Goal: Transaction & Acquisition: Purchase product/service

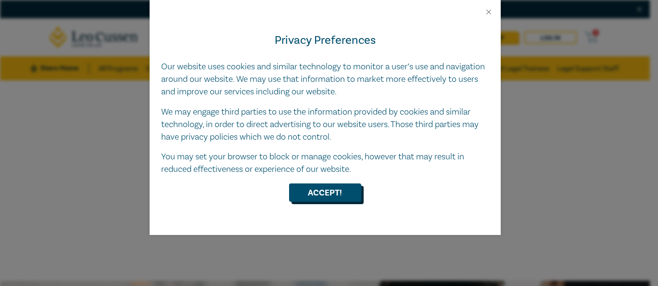
click at [312, 188] on button "Accept!" at bounding box center [325, 192] width 72 height 18
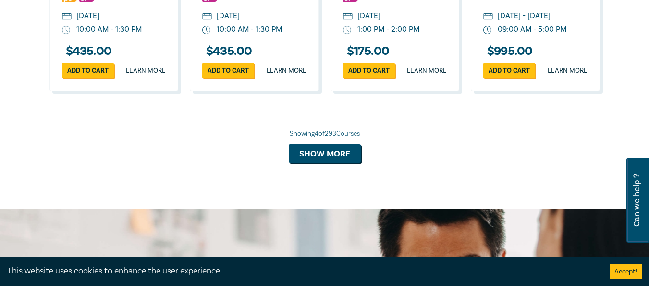
scroll to position [1024, 0]
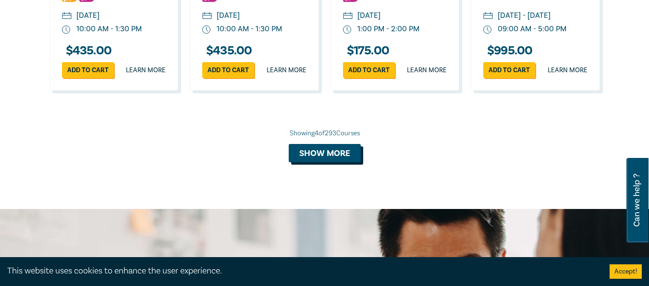
drag, startPoint x: 316, startPoint y: 178, endPoint x: 317, endPoint y: 173, distance: 4.8
click at [317, 162] on button "Show more" at bounding box center [325, 153] width 72 height 18
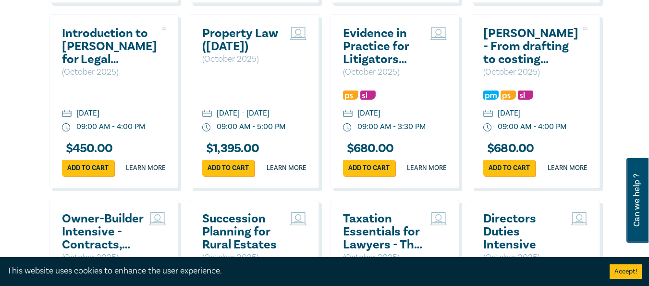
scroll to position [1300, 0]
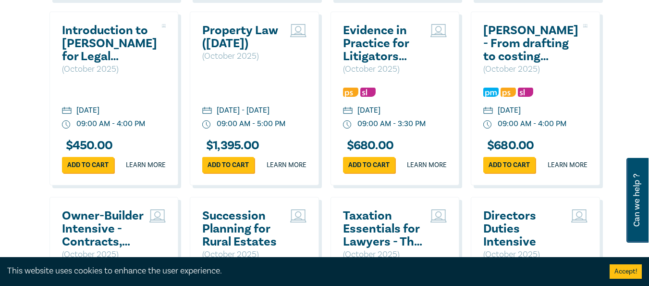
click at [26, 145] on div "Top Practice Areas Advocacy Building & Construction Business & Contracts Consum…" at bounding box center [324, 183] width 649 height 1351
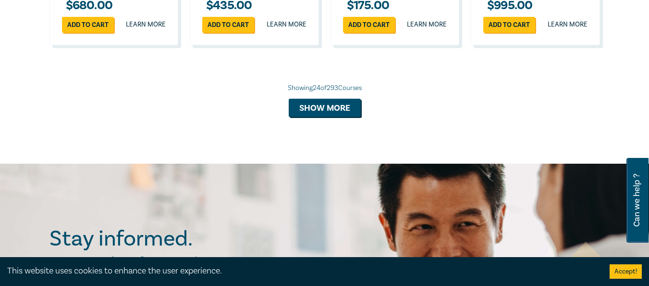
scroll to position [1995, 0]
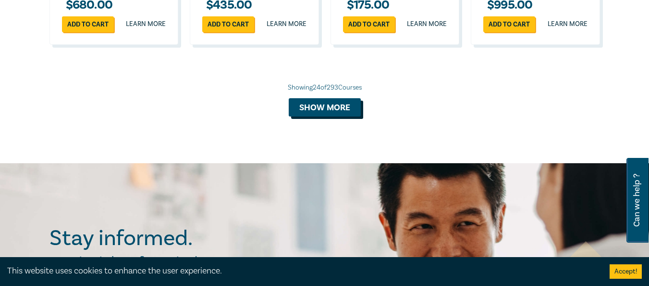
click at [310, 116] on button "Show more" at bounding box center [325, 107] width 72 height 18
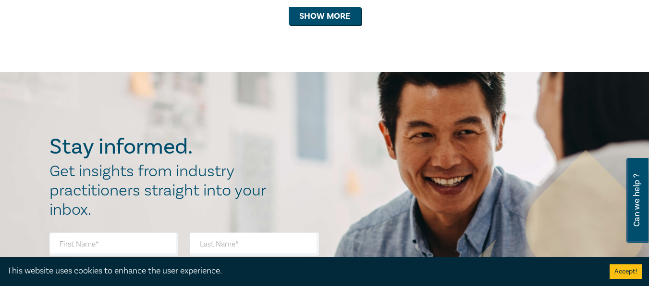
scroll to position [2642, 0]
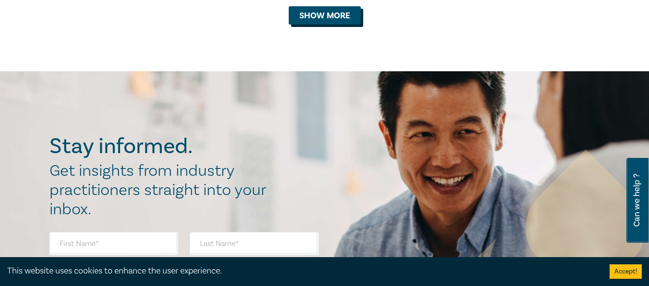
click at [318, 25] on button "Show more" at bounding box center [325, 15] width 72 height 18
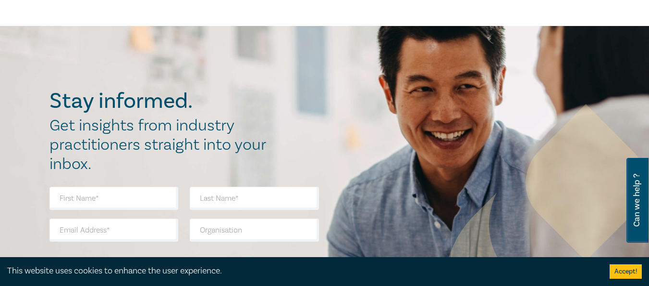
scroll to position [3245, 0]
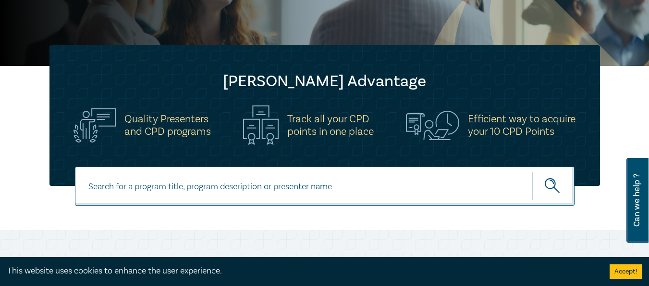
scroll to position [358, 0]
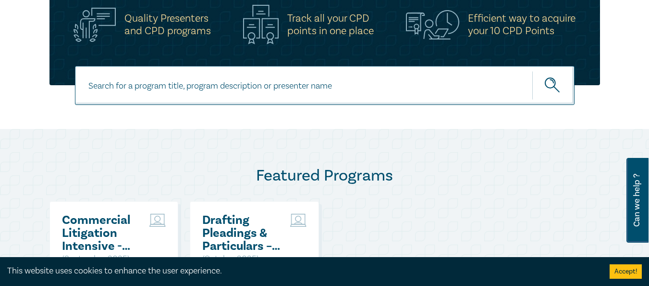
click at [296, 83] on input at bounding box center [325, 85] width 500 height 39
type input "personal injury & medico-legal"
click at [533, 71] on button "submit" at bounding box center [554, 85] width 42 height 29
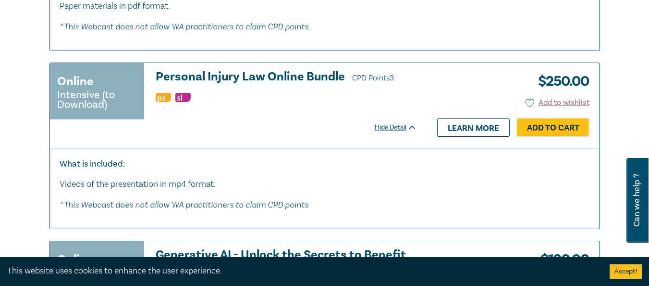
scroll to position [951, 0]
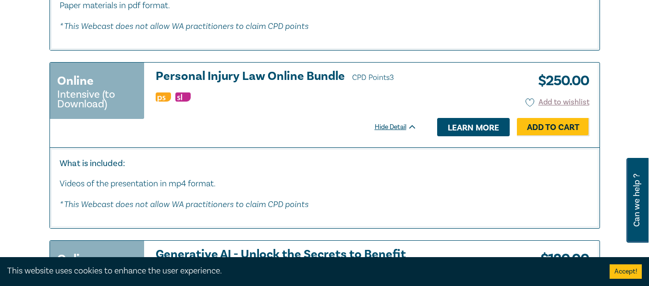
click at [461, 131] on link "Learn more" at bounding box center [473, 127] width 73 height 18
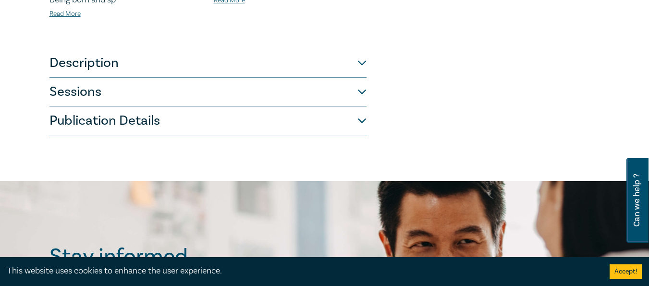
scroll to position [581, 0]
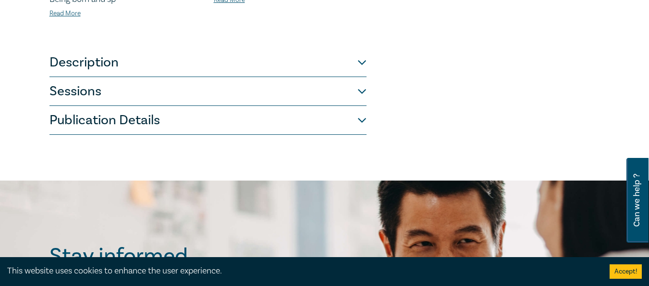
click at [362, 88] on button "Sessions" at bounding box center [208, 91] width 317 height 29
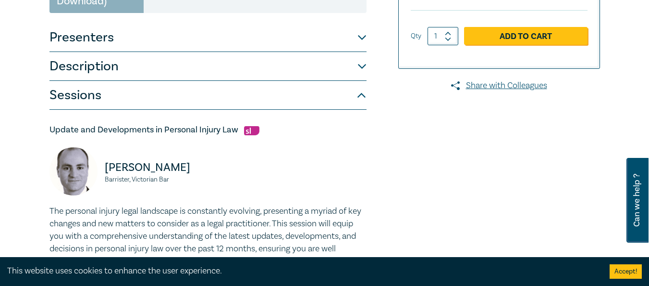
scroll to position [225, 0]
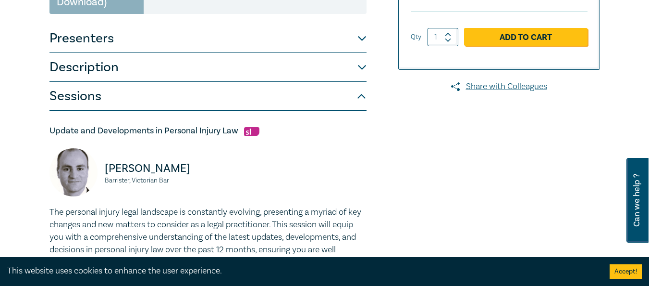
click at [365, 68] on button "Description" at bounding box center [208, 67] width 317 height 29
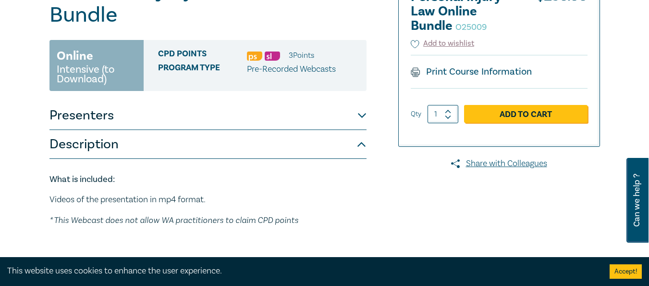
scroll to position [148, 0]
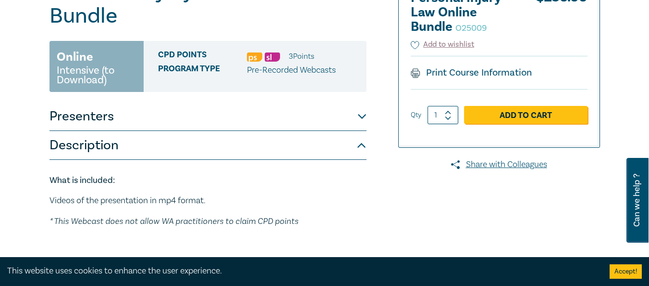
click at [364, 119] on button "Presenters" at bounding box center [208, 116] width 317 height 29
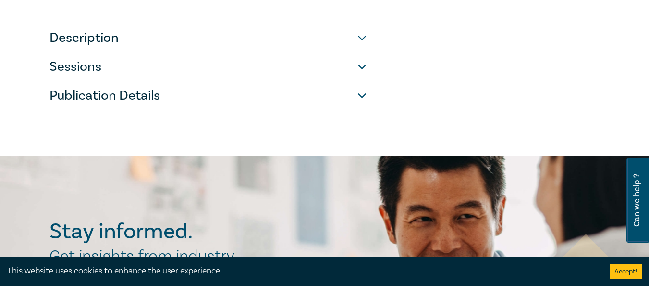
scroll to position [621, 0]
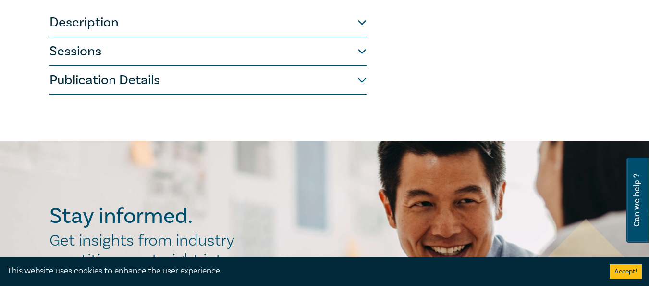
click at [361, 57] on button "Sessions" at bounding box center [208, 51] width 317 height 29
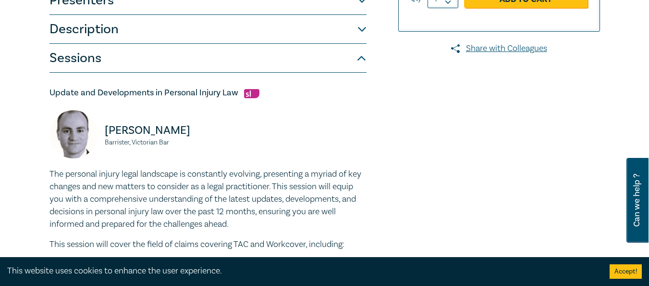
scroll to position [202, 0]
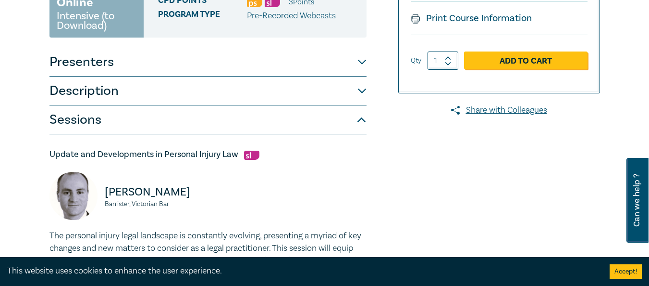
click at [353, 86] on button "Description" at bounding box center [208, 90] width 317 height 29
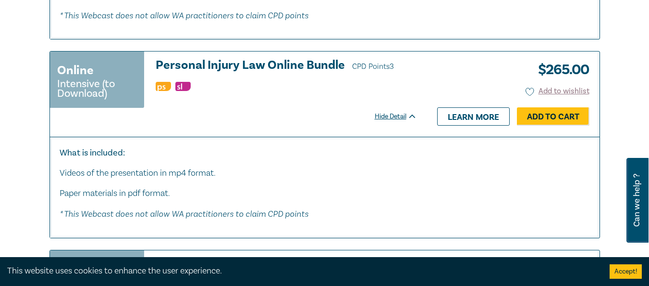
scroll to position [763, 0]
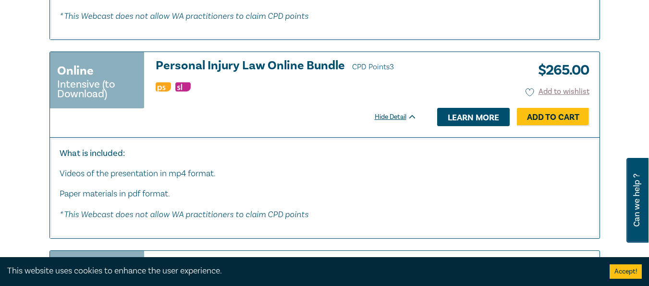
click at [459, 121] on link "Learn more" at bounding box center [473, 117] width 73 height 18
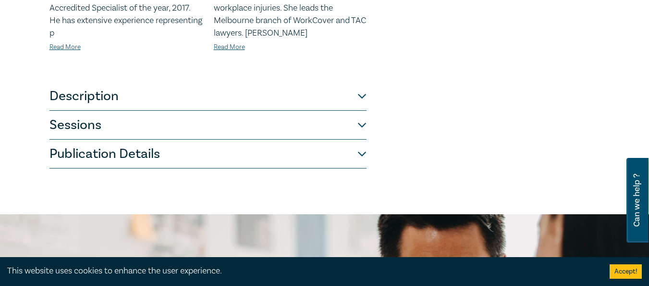
scroll to position [548, 0]
click at [361, 125] on button "Sessions" at bounding box center [208, 124] width 317 height 29
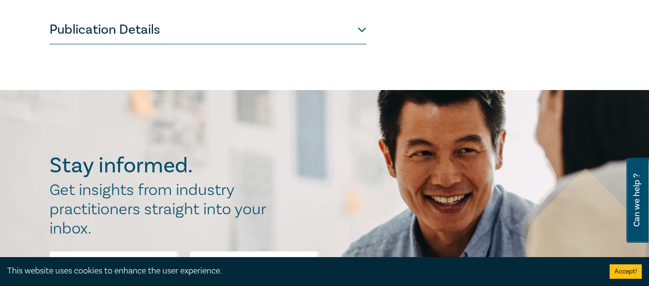
scroll to position [1121, 0]
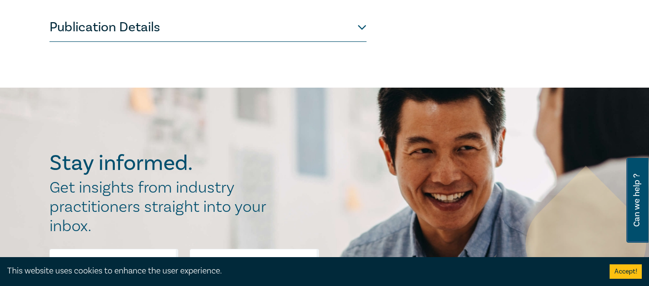
click at [365, 42] on button "Publication Details" at bounding box center [208, 27] width 317 height 29
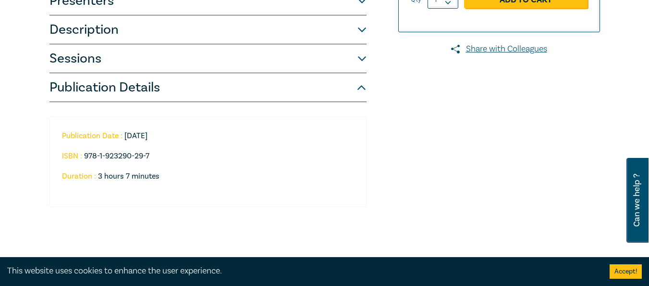
scroll to position [261, 0]
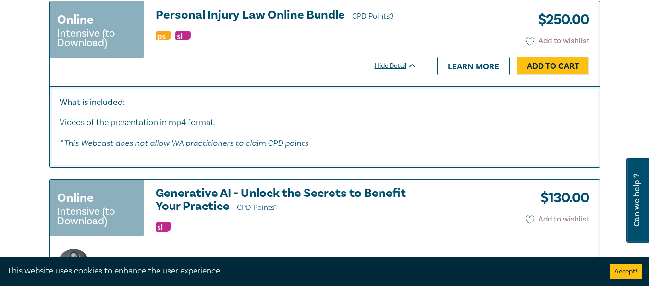
scroll to position [1011, 0]
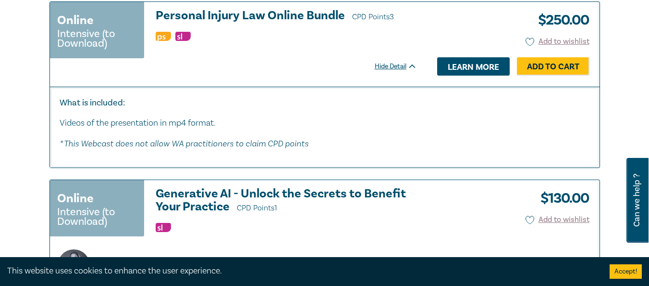
click at [460, 70] on link "Learn more" at bounding box center [473, 66] width 73 height 18
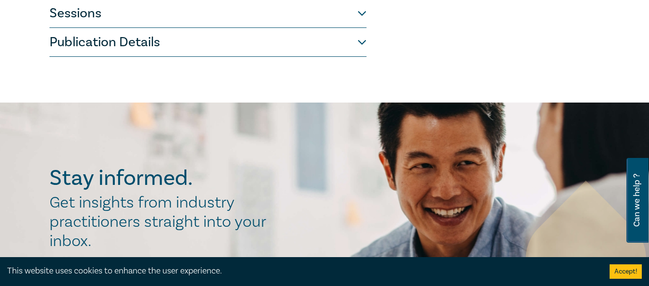
scroll to position [659, 0]
click at [366, 46] on button "Publication Details" at bounding box center [208, 41] width 317 height 29
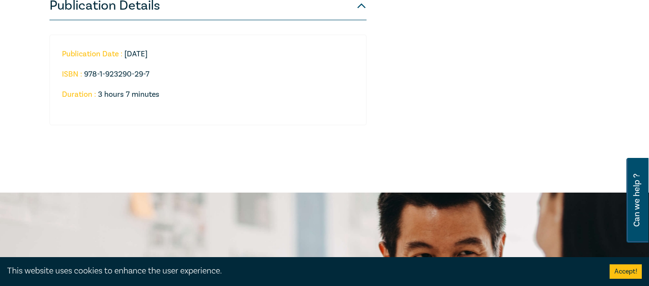
scroll to position [309, 0]
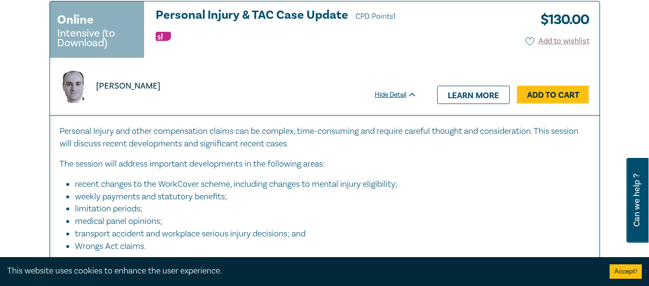
scroll to position [1489, 0]
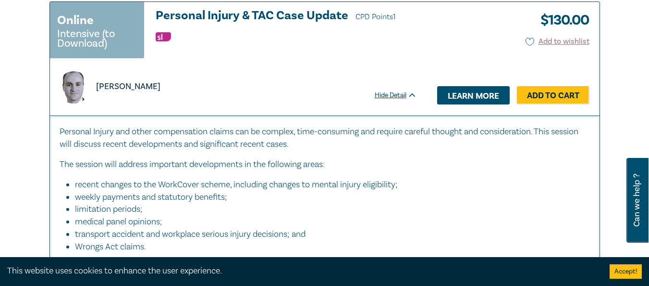
click at [488, 91] on link "Learn more" at bounding box center [473, 95] width 73 height 18
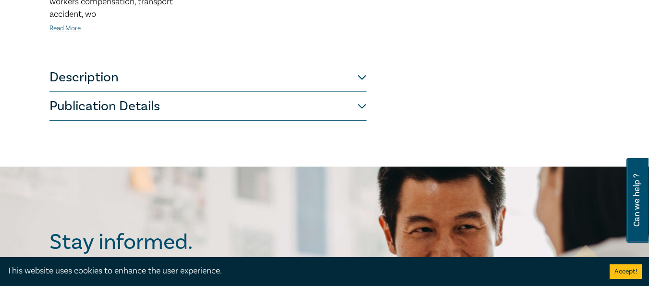
scroll to position [393, 0]
click at [360, 105] on button "Publication Details" at bounding box center [208, 105] width 317 height 29
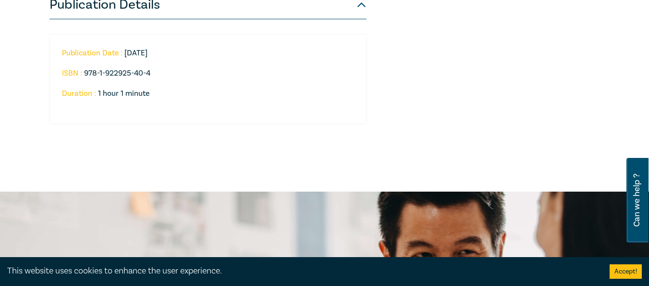
scroll to position [316, 0]
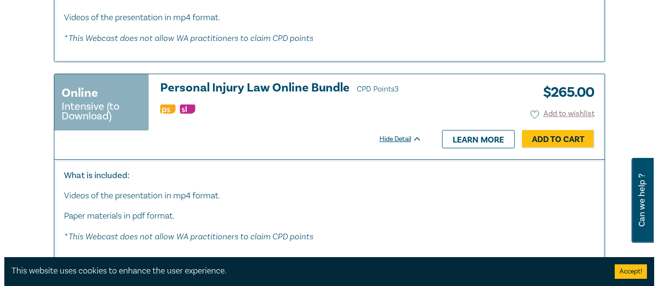
scroll to position [740, 0]
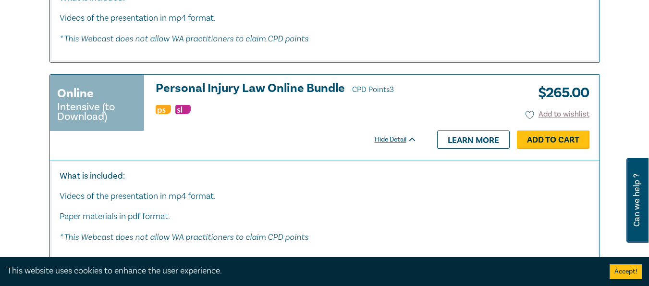
click at [554, 142] on link "Add to Cart" at bounding box center [553, 139] width 73 height 18
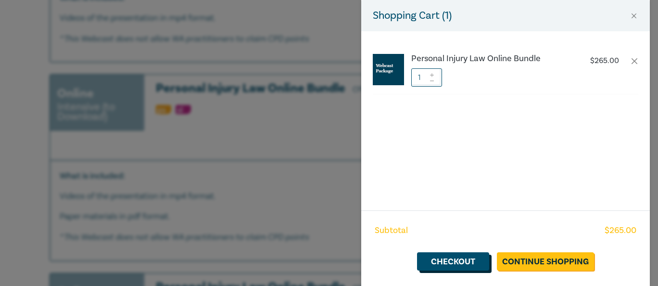
click at [448, 258] on link "Checkout" at bounding box center [453, 261] width 72 height 18
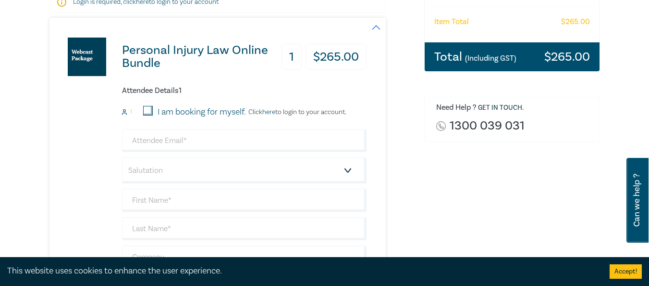
scroll to position [194, 0]
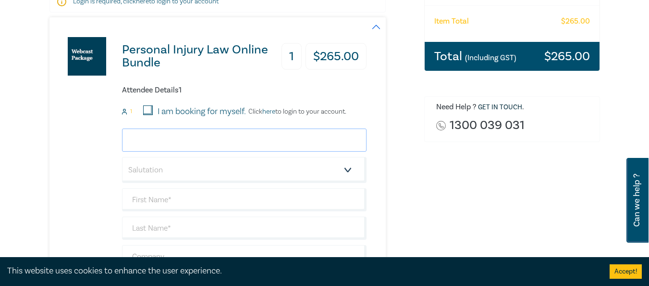
click at [294, 139] on input "email" at bounding box center [244, 139] width 245 height 23
type input "[PERSON_NAME][EMAIL_ADDRESS][DOMAIN_NAME]"
click at [252, 171] on select "Salutation Mr. Mrs. Ms. Miss Dr. Prof. Other" at bounding box center [244, 170] width 245 height 26
select select "Ms."
click at [122, 157] on select "Salutation Mr. Mrs. Ms. Miss Dr. Prof. Other" at bounding box center [244, 170] width 245 height 26
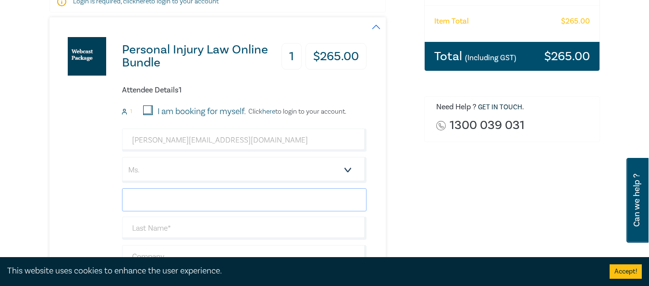
click at [165, 203] on input "text" at bounding box center [244, 199] width 245 height 23
type input "[PERSON_NAME]"
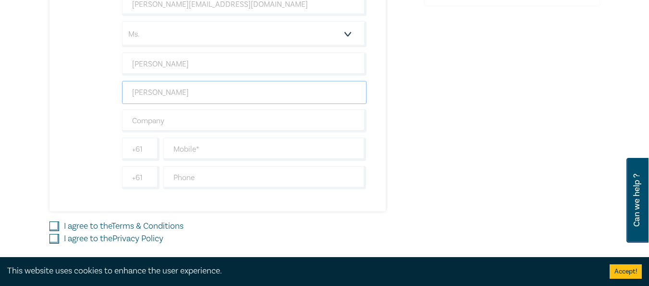
scroll to position [330, 0]
type input "[PERSON_NAME]"
click at [202, 143] on input "text" at bounding box center [264, 148] width 203 height 23
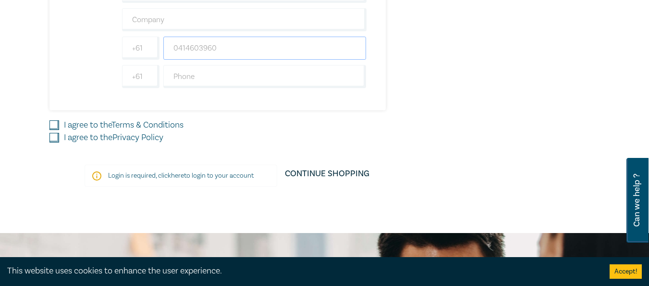
scroll to position [431, 0]
type input "0414603960"
click at [51, 123] on input "I agree to the Terms & Conditions" at bounding box center [55, 125] width 10 height 10
checkbox input "true"
click at [52, 134] on input "I agree to the Privacy Policy" at bounding box center [55, 137] width 10 height 10
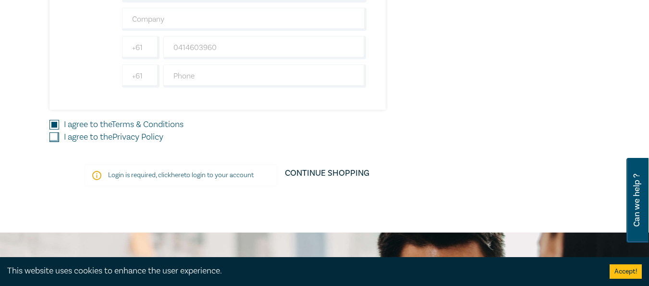
checkbox input "true"
click at [322, 172] on link "Continue Shopping" at bounding box center [327, 177] width 100 height 27
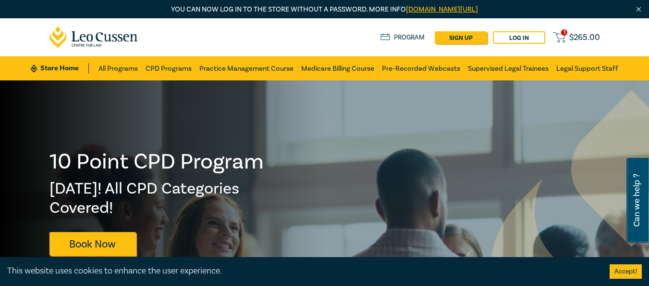
click at [558, 37] on icon at bounding box center [559, 37] width 12 height 12
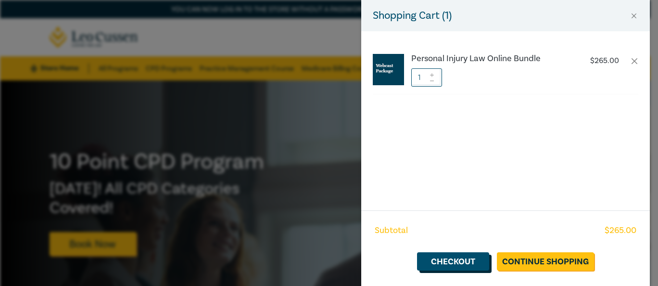
click at [470, 257] on link "Checkout" at bounding box center [453, 261] width 72 height 18
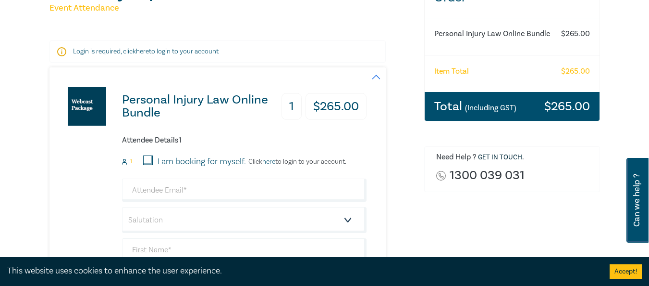
scroll to position [145, 0]
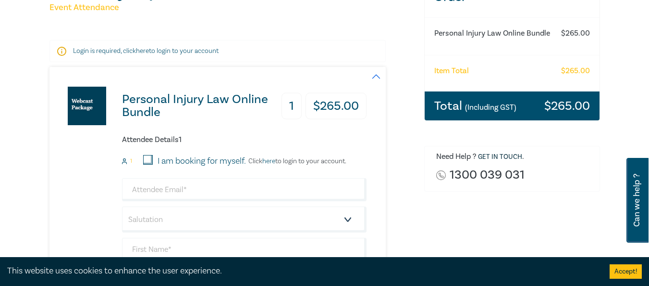
click at [147, 157] on input "I am booking for myself." at bounding box center [148, 160] width 10 height 10
checkbox input "true"
click at [174, 187] on input "email" at bounding box center [244, 189] width 245 height 23
type input "[PERSON_NAME][EMAIL_ADDRESS][DOMAIN_NAME]"
click at [174, 216] on select "Salutation Mr. Mrs. Ms. Miss Dr. Prof. Other" at bounding box center [244, 219] width 245 height 26
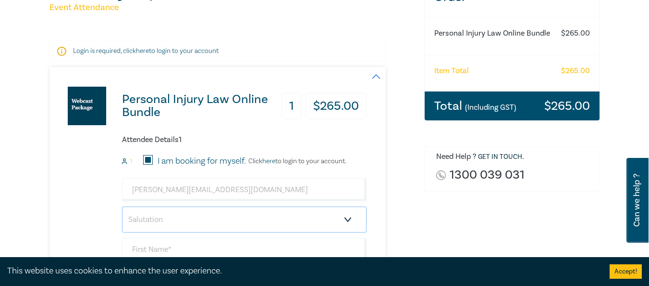
select select "Ms."
click at [122, 206] on select "Salutation Mr. Mrs. Ms. Miss Dr. Prof. Other" at bounding box center [244, 219] width 245 height 26
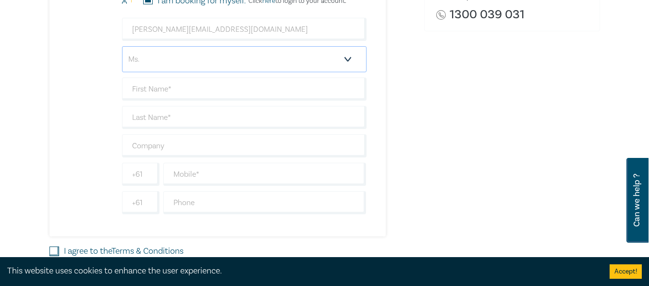
scroll to position [305, 0]
click at [137, 87] on input "text" at bounding box center [244, 88] width 245 height 23
type input "[PERSON_NAME]"
click at [186, 115] on input "text" at bounding box center [244, 116] width 245 height 23
type input "[PERSON_NAME]"
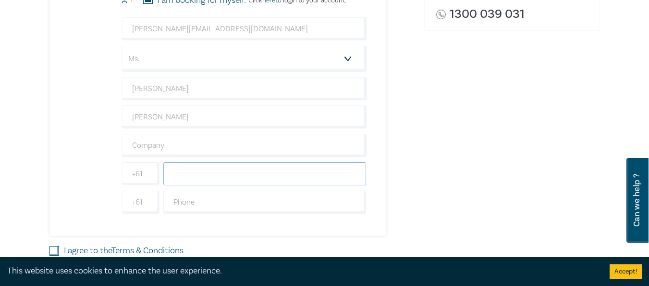
click at [205, 173] on input "text" at bounding box center [264, 173] width 203 height 23
type input "0414603960"
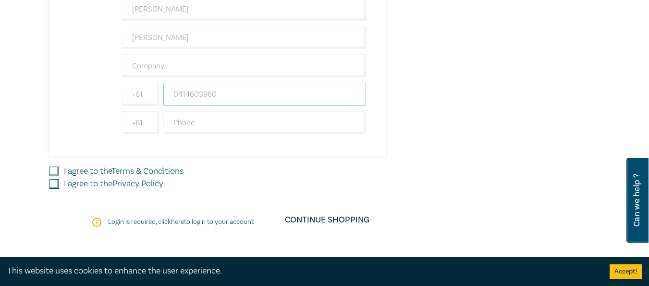
scroll to position [403, 0]
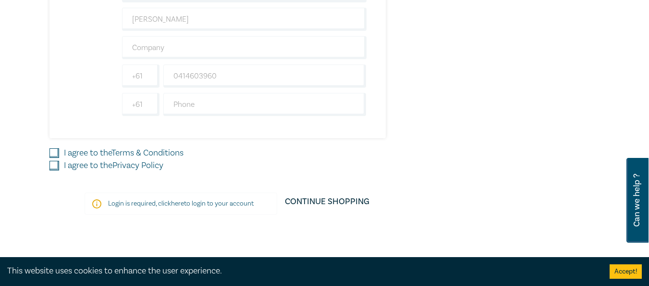
click at [53, 149] on input "I agree to the Terms & Conditions" at bounding box center [55, 153] width 10 height 10
checkbox input "true"
click at [52, 163] on input "I agree to the Privacy Policy" at bounding box center [55, 166] width 10 height 10
checkbox input "true"
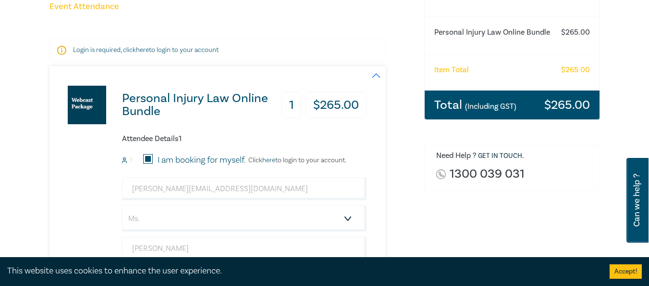
scroll to position [147, 0]
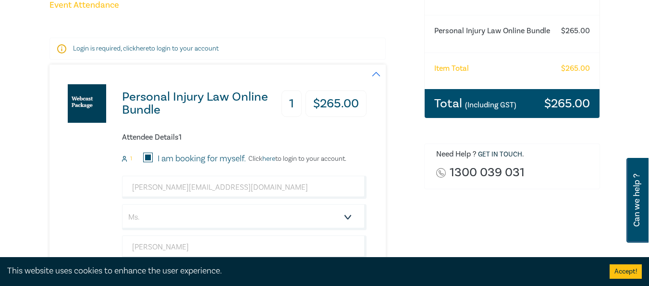
click at [283, 157] on p "Click here to login to your account." at bounding box center [296, 159] width 100 height 8
click at [124, 157] on icon at bounding box center [124, 159] width 5 height 6
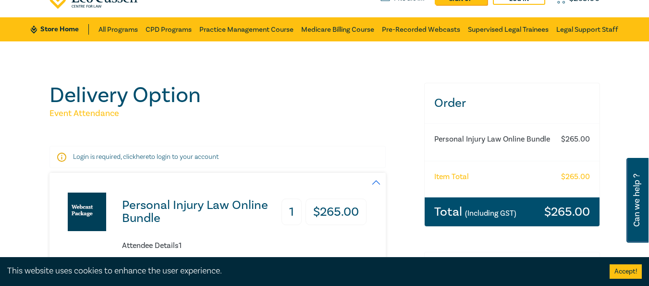
scroll to position [0, 0]
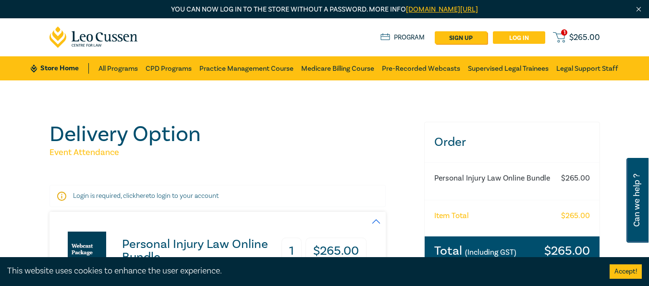
click at [518, 38] on link "Log in" at bounding box center [519, 37] width 52 height 12
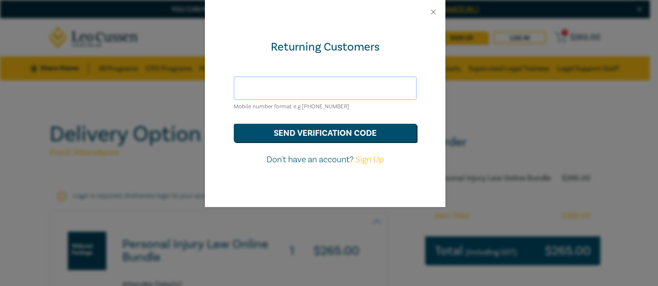
click at [299, 87] on input "text" at bounding box center [325, 87] width 183 height 23
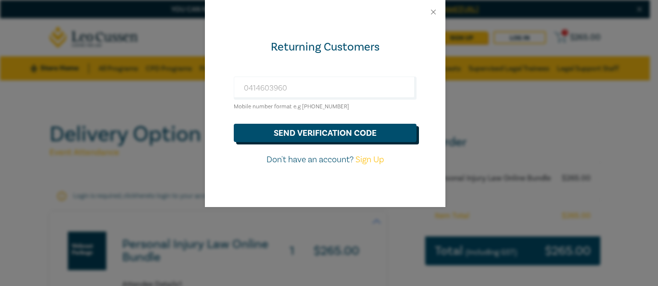
click at [291, 129] on button "send verification code" at bounding box center [325, 133] width 183 height 18
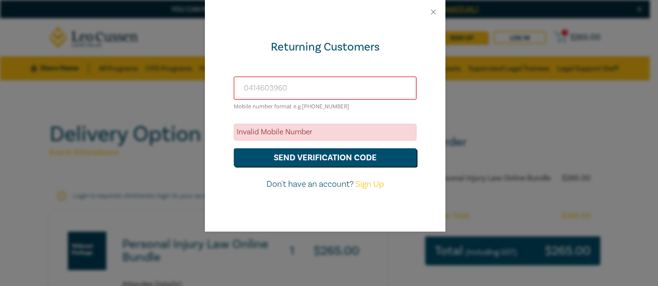
click at [285, 134] on div "Invalid Mobile Number" at bounding box center [325, 132] width 183 height 17
click at [298, 88] on input "0414603960" at bounding box center [325, 87] width 183 height 23
type input "0"
click at [288, 156] on button "send verification code" at bounding box center [325, 157] width 183 height 18
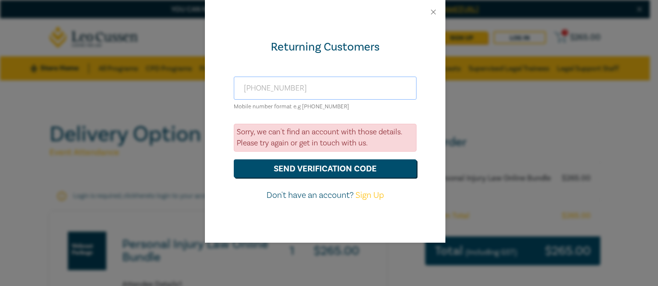
click at [254, 87] on input "[PHONE_NUMBER]" at bounding box center [325, 87] width 183 height 23
click at [303, 85] on input "[PHONE_NUMBER]" at bounding box center [325, 87] width 183 height 23
type input "[PHONE_NUMBER]"
click at [289, 172] on button "send verification code" at bounding box center [325, 168] width 183 height 18
click at [435, 12] on button "Close" at bounding box center [433, 12] width 9 height 9
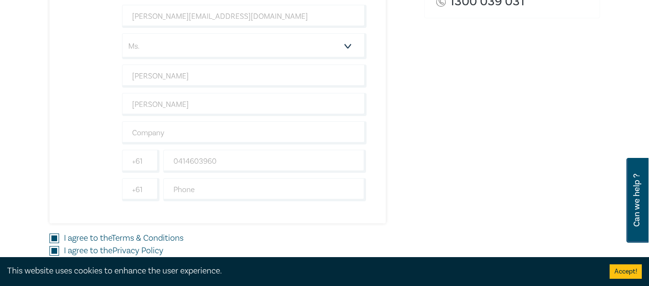
scroll to position [318, 0]
click at [217, 188] on input "text" at bounding box center [264, 188] width 203 height 23
type input "0414603960"
click at [154, 127] on input "text" at bounding box center [244, 132] width 245 height 23
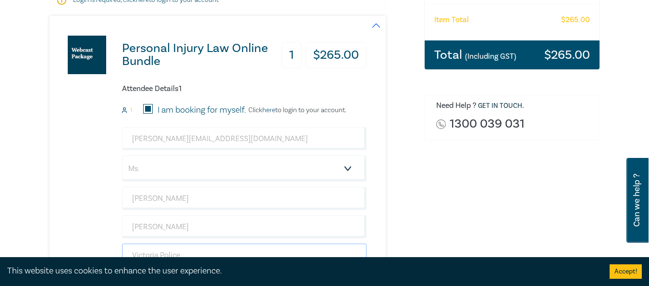
scroll to position [195, 0]
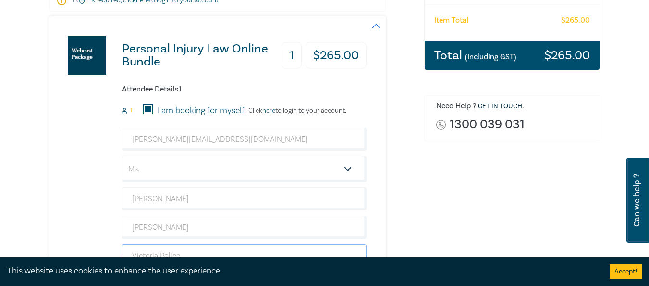
type input "Victoria Police"
click at [148, 109] on input "I am booking for myself." at bounding box center [148, 109] width 10 height 10
checkbox input "false"
click at [148, 109] on input "I am booking for myself." at bounding box center [148, 109] width 10 height 10
checkbox input "true"
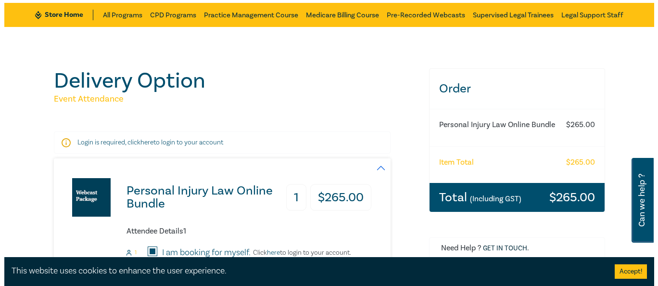
scroll to position [0, 0]
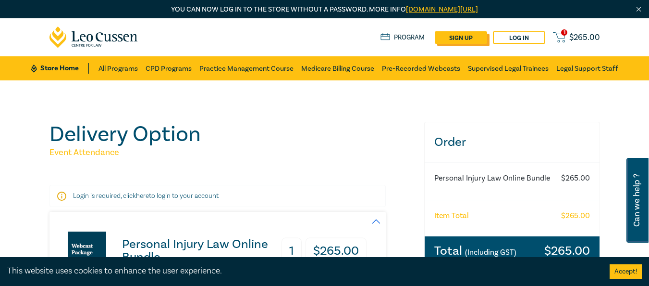
click at [453, 39] on link "sign up" at bounding box center [461, 37] width 52 height 12
select select "AU"
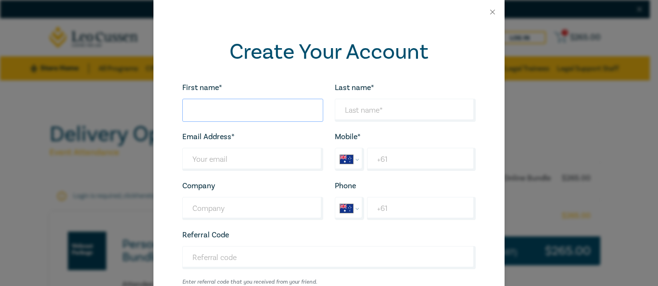
click at [275, 109] on input "First name*" at bounding box center [252, 110] width 141 height 23
type input "[PERSON_NAME]"
type input "[PERSON_NAME][EMAIL_ADDRESS][DOMAIN_NAME]"
click at [235, 202] on input "Company" at bounding box center [252, 208] width 141 height 23
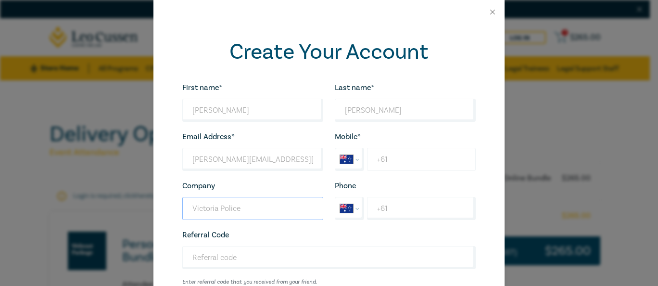
type input "Victoria Police"
click at [410, 160] on input "+61" at bounding box center [421, 159] width 109 height 23
type input "[PHONE_NUMBER]"
click at [395, 202] on input "+61" at bounding box center [421, 208] width 109 height 23
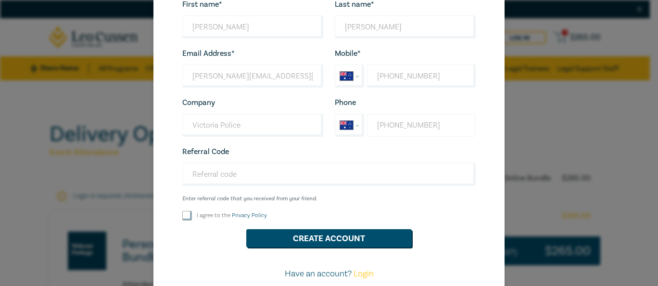
scroll to position [84, 0]
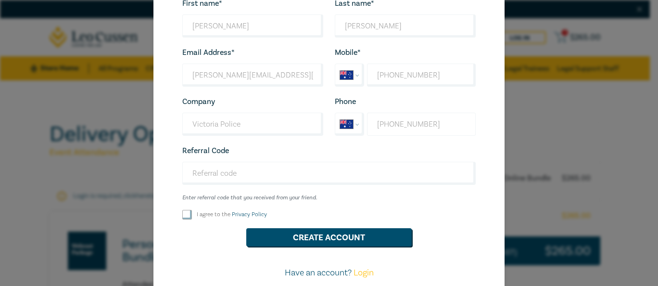
type input "[PHONE_NUMBER]"
click at [184, 212] on input "I agree to the Privacy Policy" at bounding box center [187, 215] width 10 height 10
checkbox input "true"
click at [304, 237] on button "Create Account" at bounding box center [328, 237] width 165 height 18
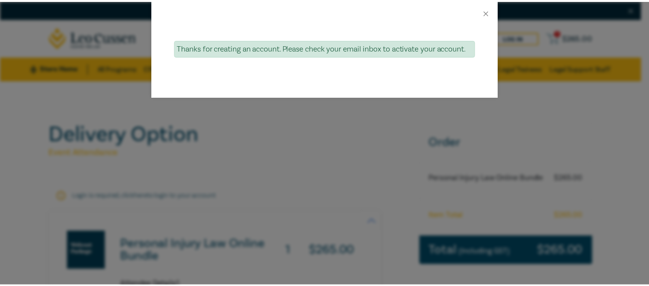
scroll to position [0, 0]
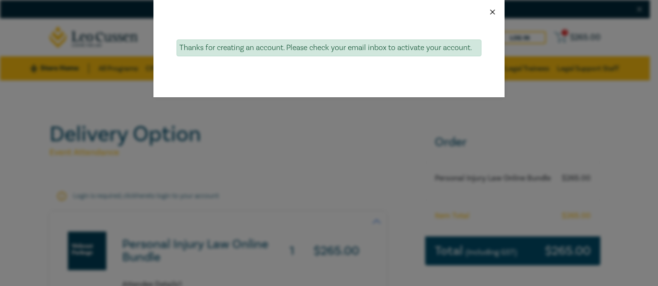
click at [491, 11] on button "Close" at bounding box center [492, 12] width 9 height 9
